Goal: Find specific fact: Find specific fact

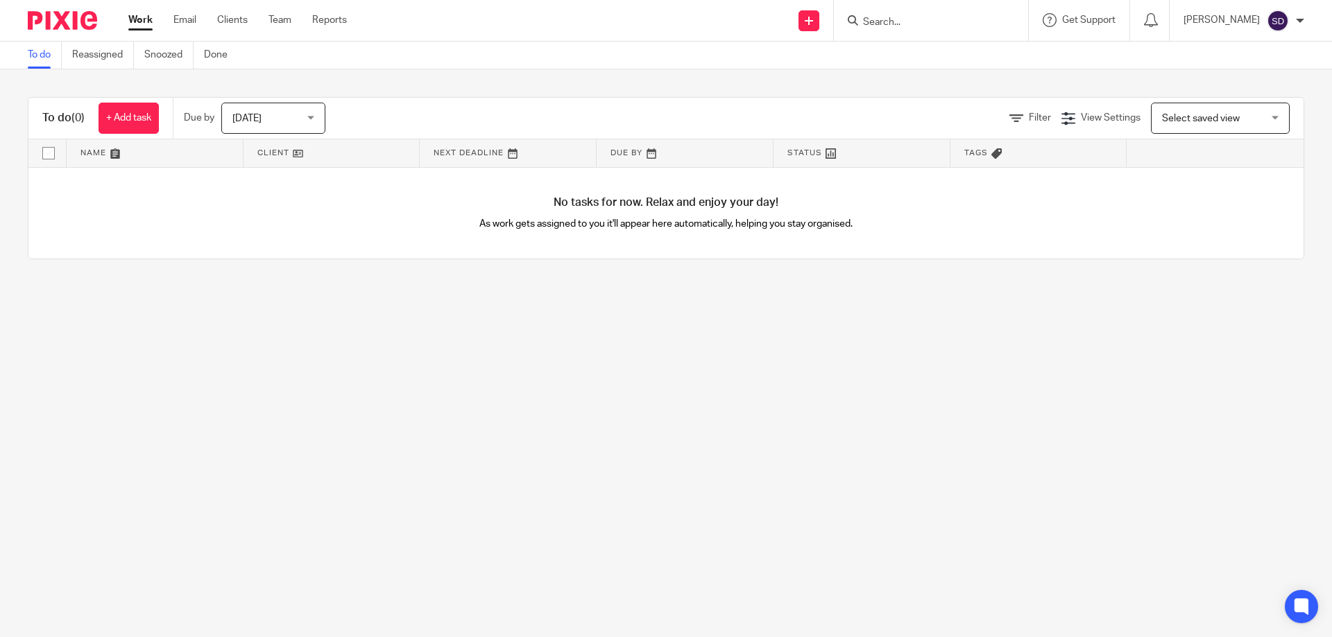
click at [891, 19] on input "Search" at bounding box center [924, 23] width 125 height 12
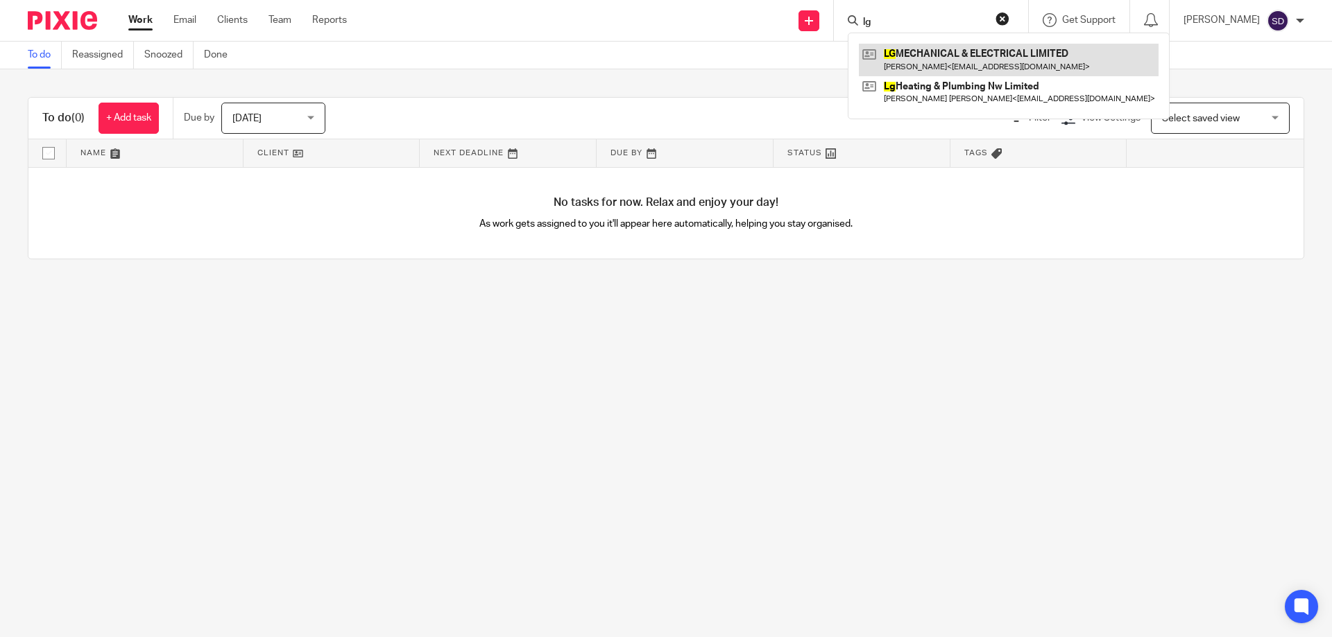
type input "lg"
click at [947, 54] on link at bounding box center [1009, 60] width 300 height 32
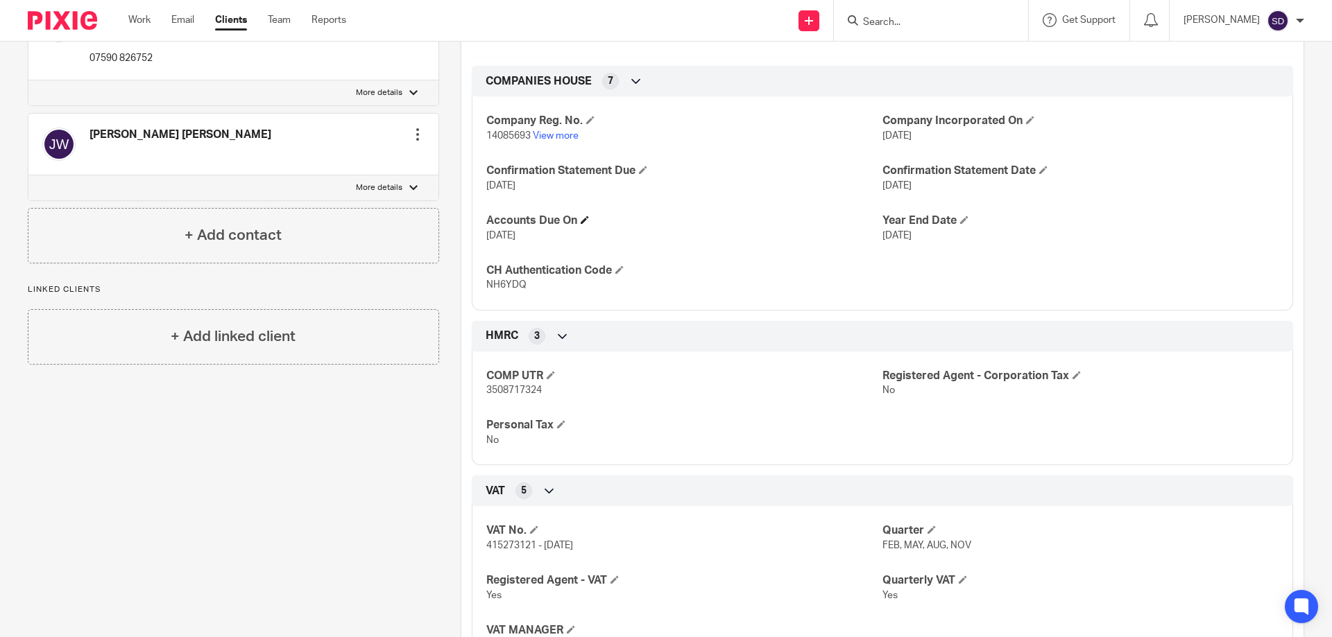
scroll to position [416, 0]
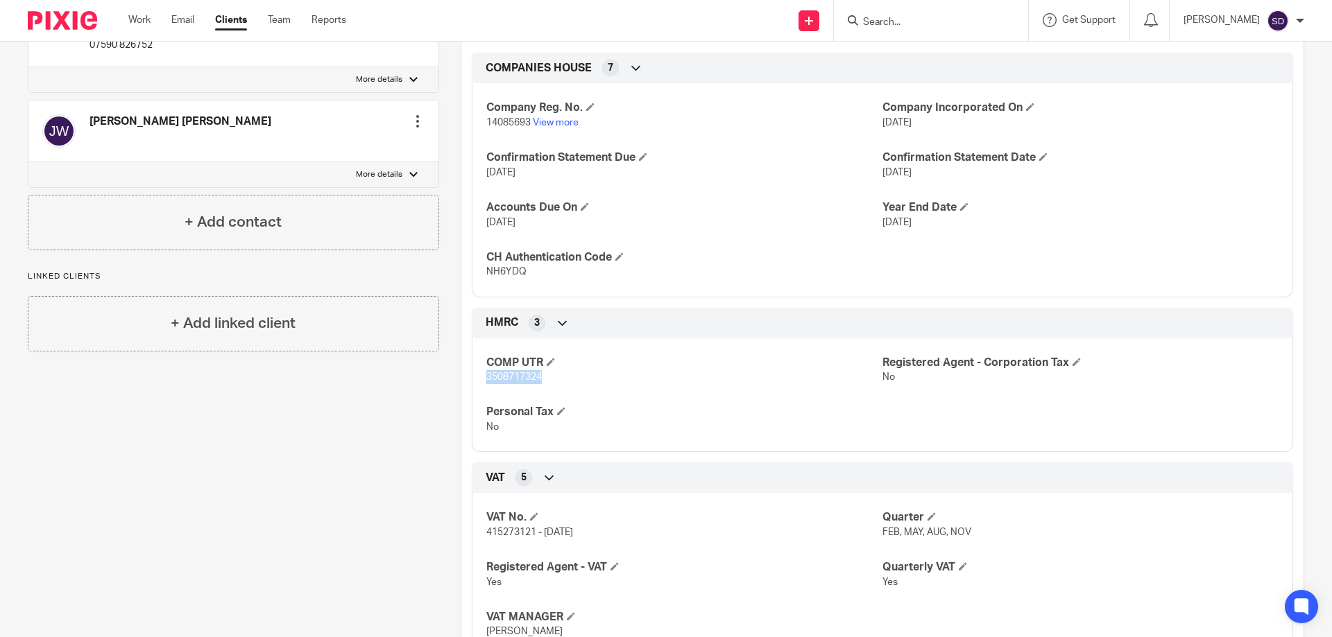
drag, startPoint x: 481, startPoint y: 392, endPoint x: 551, endPoint y: 393, distance: 70.1
click at [551, 393] on div "COMP UTR 3508717324 Registered Agent - Corporation Tax No Personal Tax No" at bounding box center [882, 390] width 821 height 125
copy span "3508717324"
drag, startPoint x: 484, startPoint y: 135, endPoint x: 526, endPoint y: 139, distance: 41.8
click at [526, 128] on span "14085693" at bounding box center [508, 123] width 44 height 10
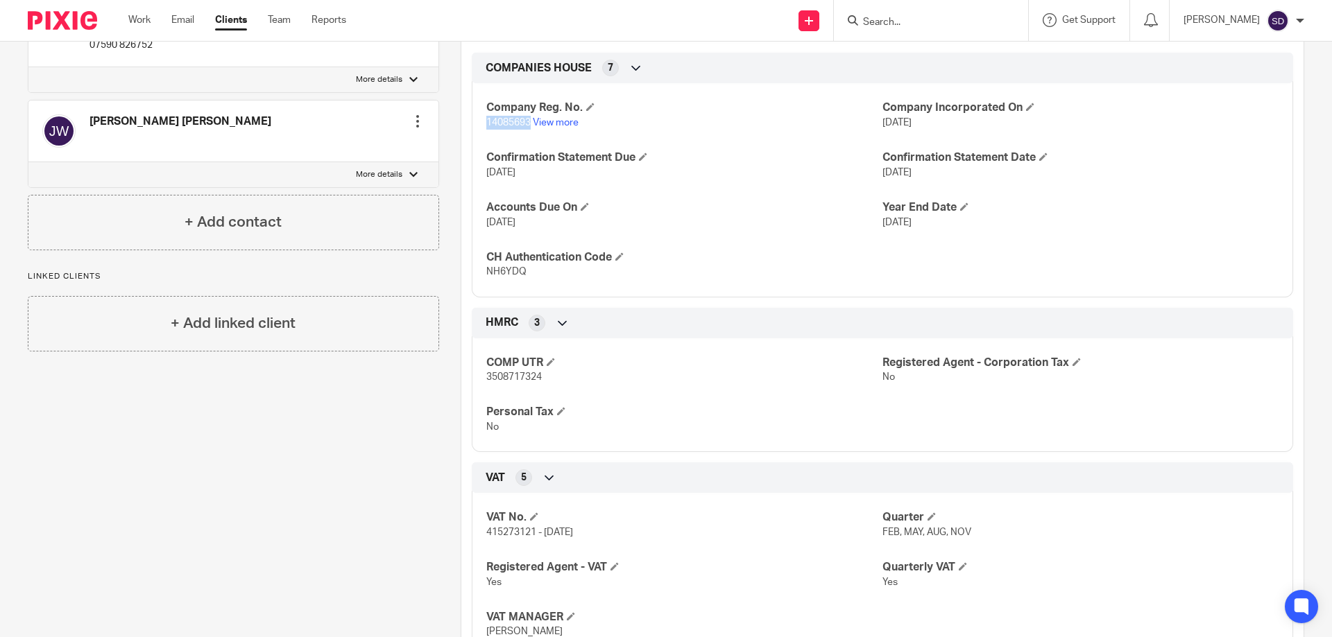
copy span "14085693"
